Goal: Transaction & Acquisition: Purchase product/service

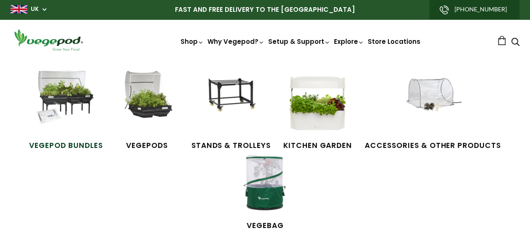
click at [72, 113] on img at bounding box center [65, 102] width 63 height 63
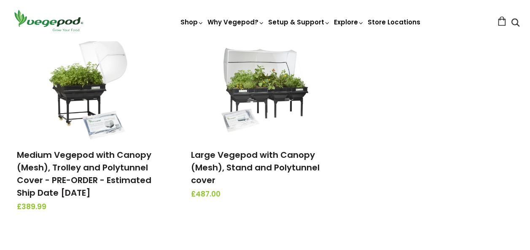
scroll to position [342, 0]
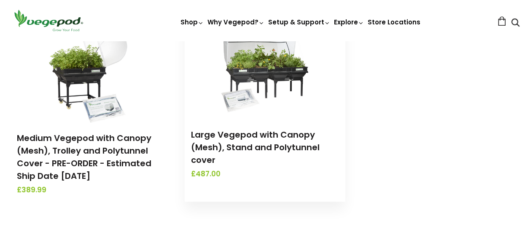
click at [263, 60] on img at bounding box center [265, 66] width 88 height 105
